Goal: Find specific page/section: Find specific page/section

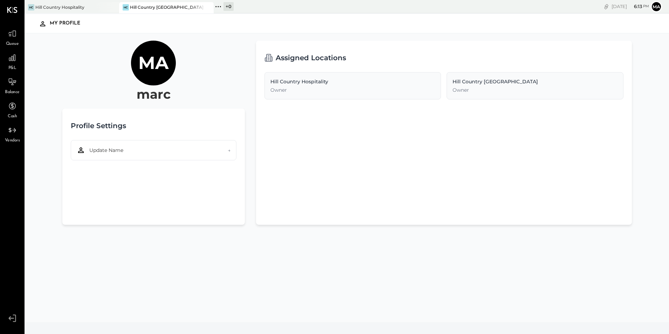
click at [153, 80] on div "ma" at bounding box center [153, 63] width 45 height 45
click at [113, 123] on h2 "Profile Settings" at bounding box center [98, 126] width 55 height 18
click at [161, 125] on div "Profile Settings" at bounding box center [154, 126] width 166 height 18
click at [181, 151] on button "Update Name →" at bounding box center [154, 150] width 166 height 20
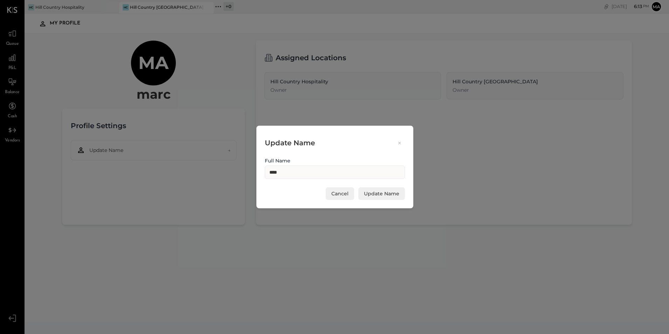
click at [401, 142] on icon at bounding box center [399, 143] width 6 height 7
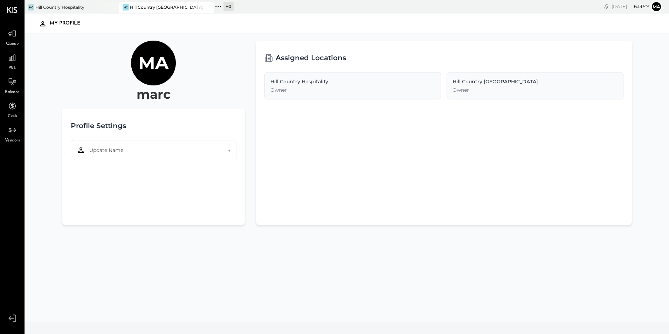
click at [401, 142] on div "Assigned Locations Hill Country Hospitality Owner Hill Country [GEOGRAPHIC_DATA…" at bounding box center [444, 133] width 376 height 184
click at [15, 11] on icon at bounding box center [12, 10] width 11 height 6
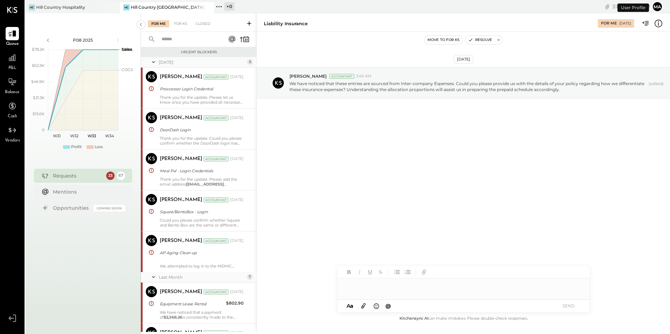
scroll to position [1036, 0]
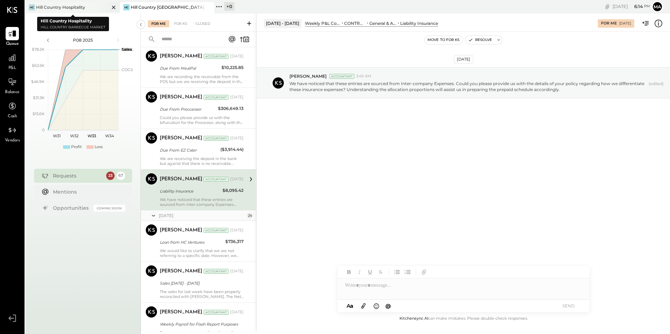
click at [82, 7] on div "Hill Country Hospitality" at bounding box center [60, 7] width 49 height 6
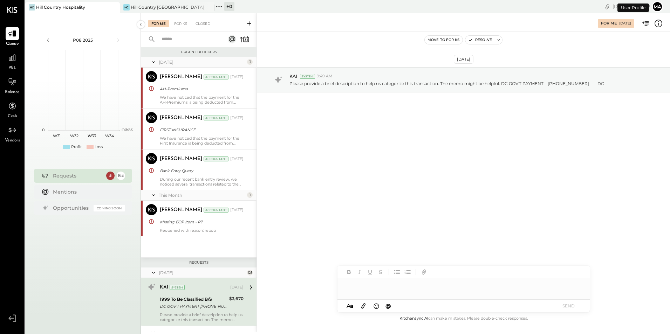
scroll to position [112, 0]
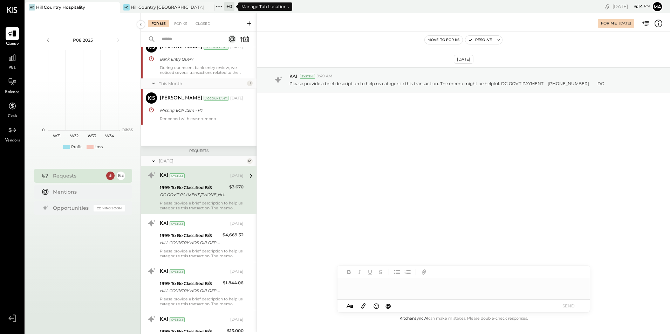
click at [216, 7] on icon at bounding box center [218, 6] width 9 height 9
click at [216, 7] on div "+ 0 Pinned Locations ( 2 ) [GEOGRAPHIC_DATA] Hill Country [GEOGRAPHIC_DATA] No …" at bounding box center [310, 6] width 193 height 13
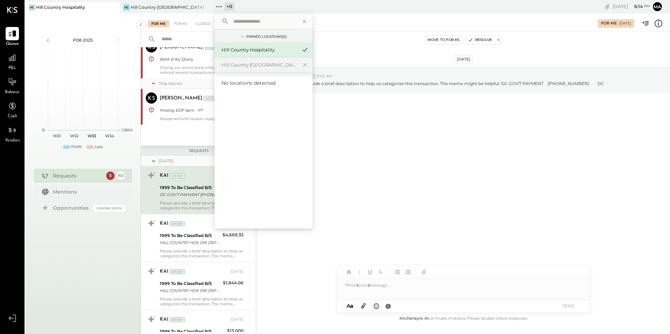
click at [246, 84] on span "No locations detected" at bounding box center [248, 83] width 54 height 6
click at [299, 22] on div at bounding box center [303, 21] width 12 height 16
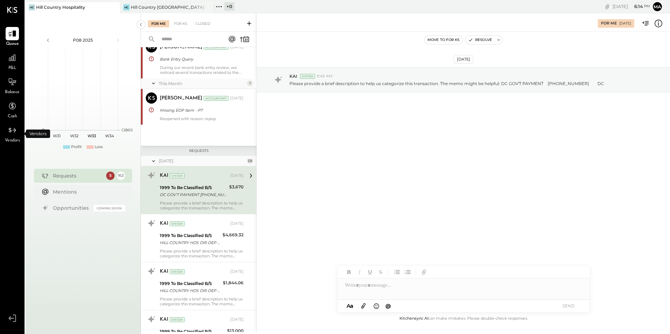
click at [14, 140] on span "Vendors" at bounding box center [12, 141] width 15 height 6
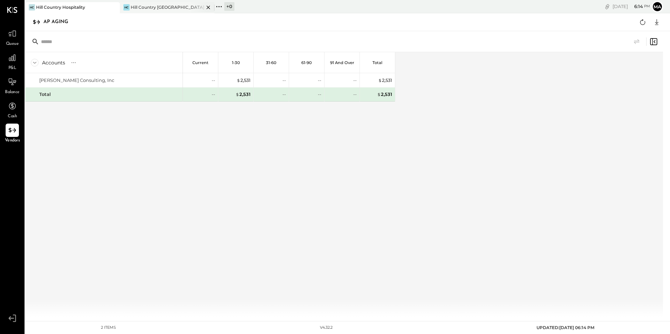
click at [142, 7] on div "Hill Country [GEOGRAPHIC_DATA]" at bounding box center [167, 7] width 73 height 6
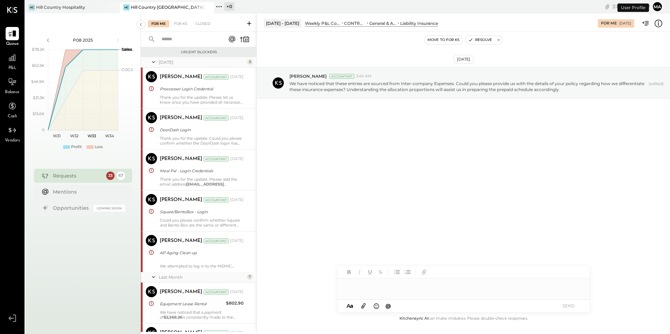
scroll to position [1036, 0]
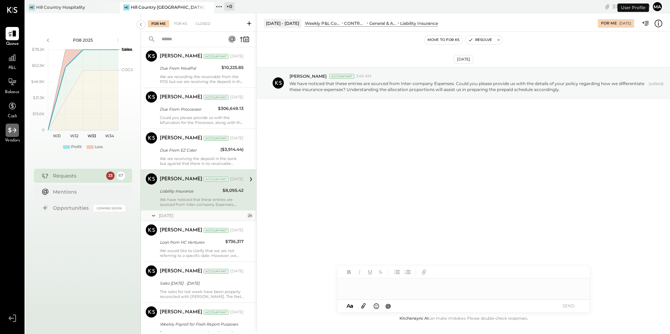
click at [9, 136] on div at bounding box center [12, 130] width 13 height 13
